Goal: Task Accomplishment & Management: Complete application form

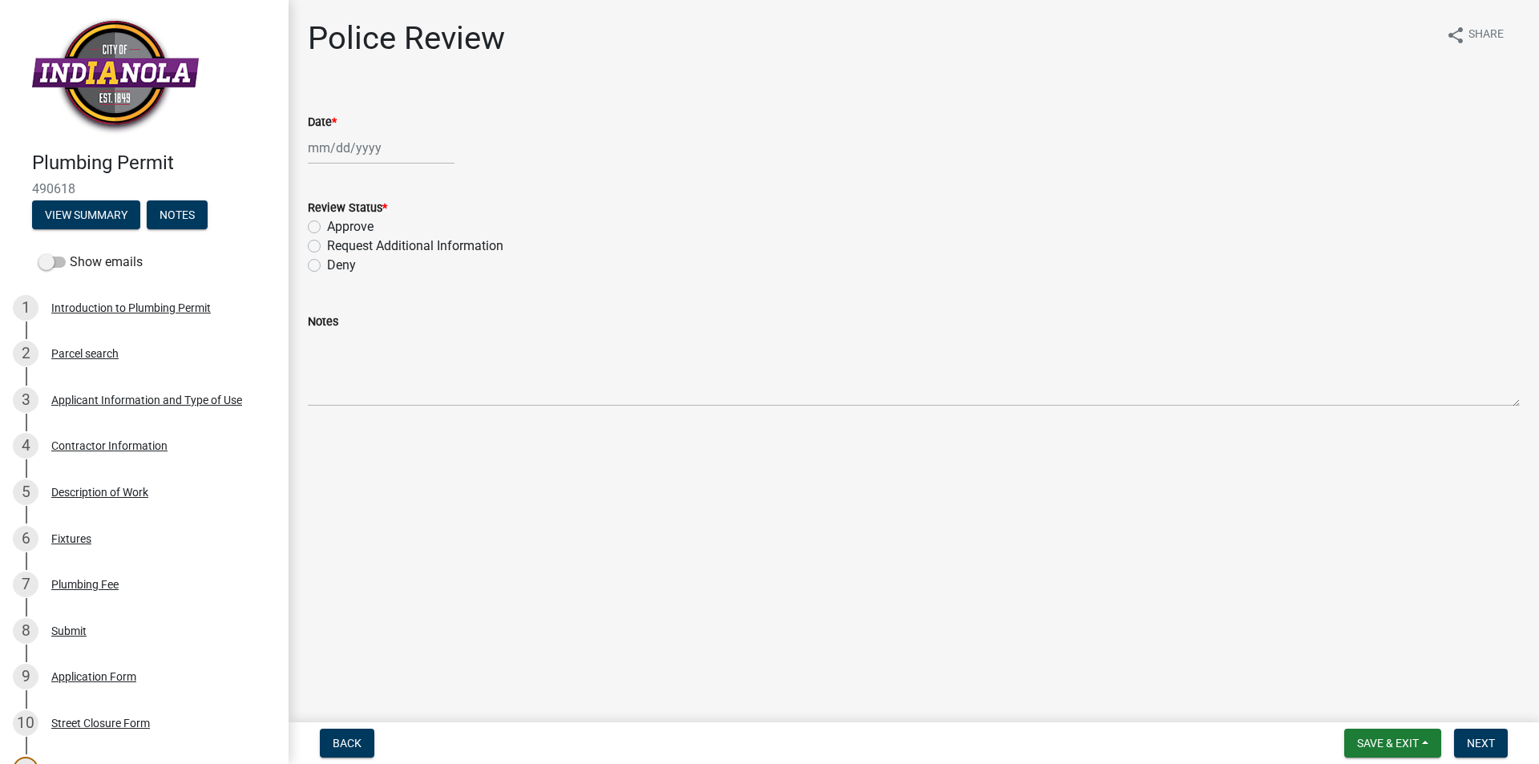
click at [345, 152] on div at bounding box center [381, 147] width 147 height 33
select select "10"
select select "2025"
click at [400, 263] on div "9" at bounding box center [401, 259] width 26 height 26
type input "[DATE]"
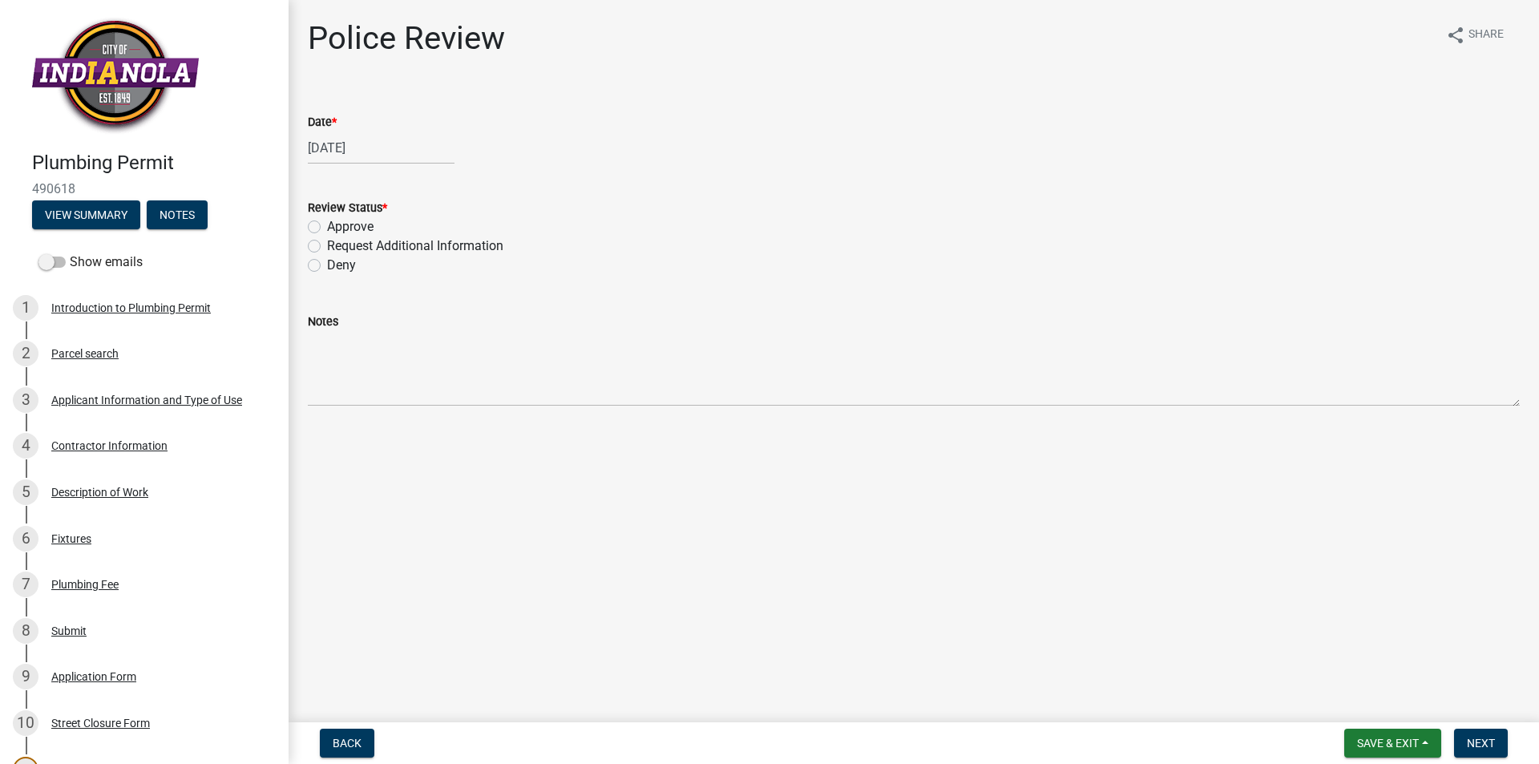
click at [327, 227] on label "Approve" at bounding box center [350, 226] width 46 height 19
click at [327, 227] on input "Approve" at bounding box center [332, 222] width 10 height 10
radio input "true"
click at [1481, 743] on span "Next" at bounding box center [1481, 742] width 28 height 13
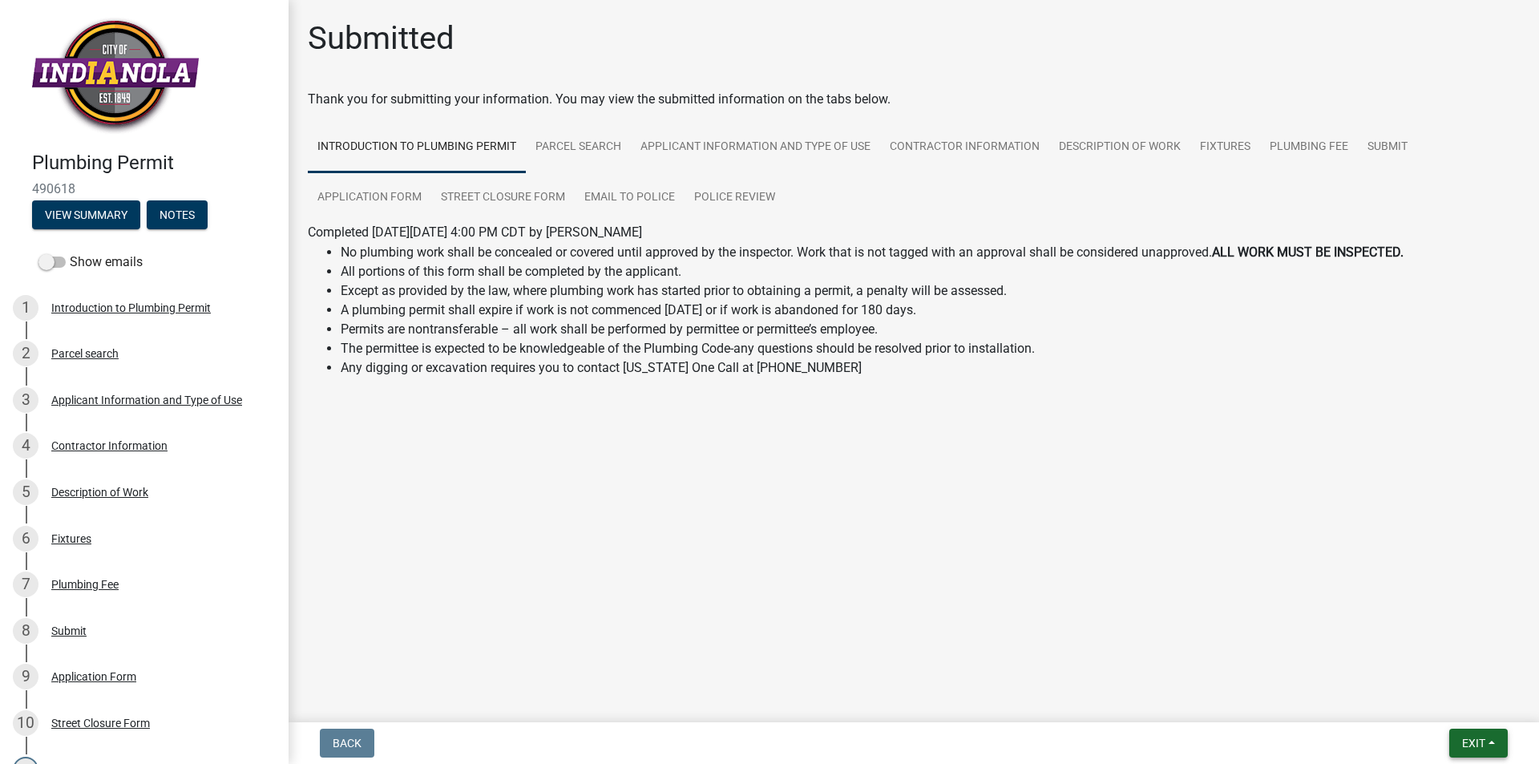
click at [1481, 740] on span "Exit" at bounding box center [1473, 742] width 23 height 13
click at [1447, 692] on button "Save & Exit" at bounding box center [1443, 701] width 128 height 38
